Goal: Check status: Check status

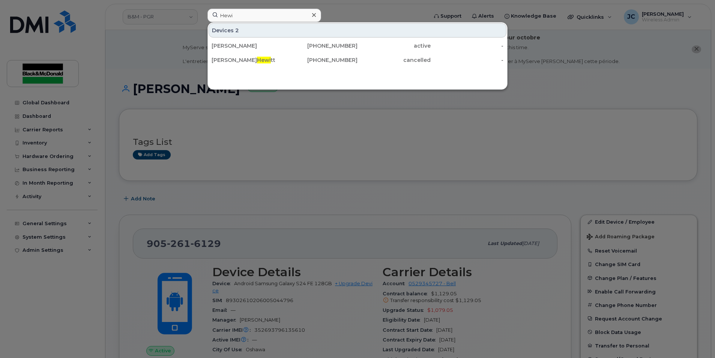
drag, startPoint x: 81, startPoint y: 30, endPoint x: 73, endPoint y: 30, distance: 8.3
click at [201, 25] on div "Hewi Devices 2 Huzaifa Zia 416-986-4719 active - James Hewi tt 519-389-8639 can…" at bounding box center [314, 17] width 227 height 16
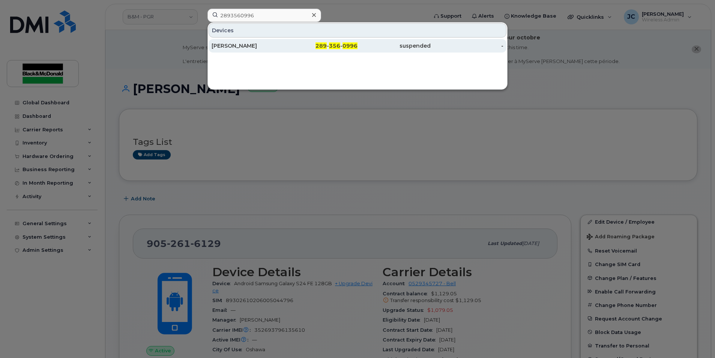
type input "2893560996"
click at [361, 43] on div "suspended" at bounding box center [393, 45] width 73 height 7
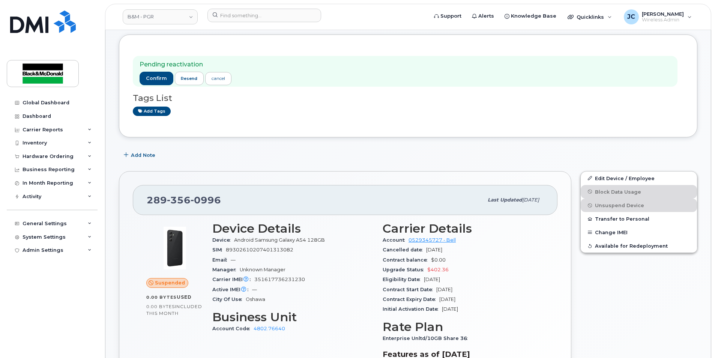
scroll to position [75, 0]
click at [157, 75] on span "confirm" at bounding box center [156, 77] width 21 height 7
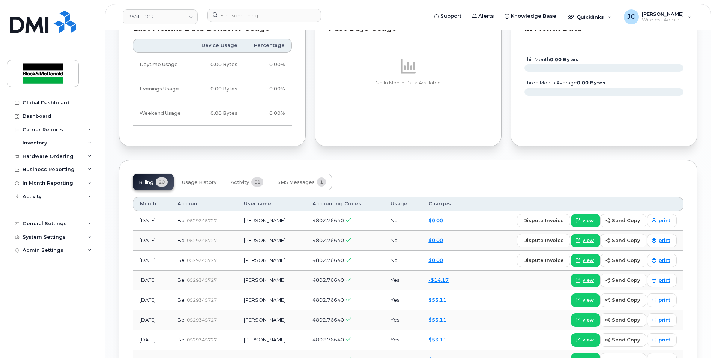
scroll to position [525, 0]
